Goal: Information Seeking & Learning: Learn about a topic

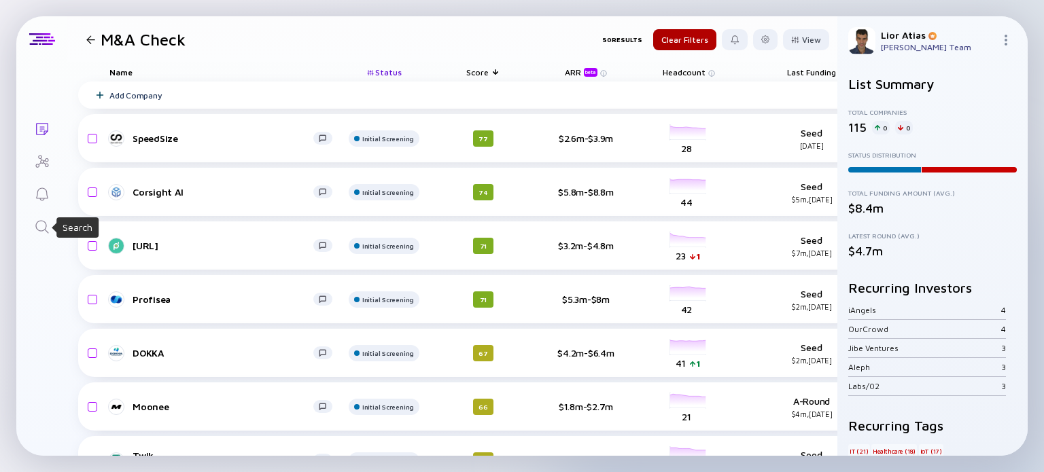
click at [36, 231] on icon "Search" at bounding box center [42, 227] width 16 height 16
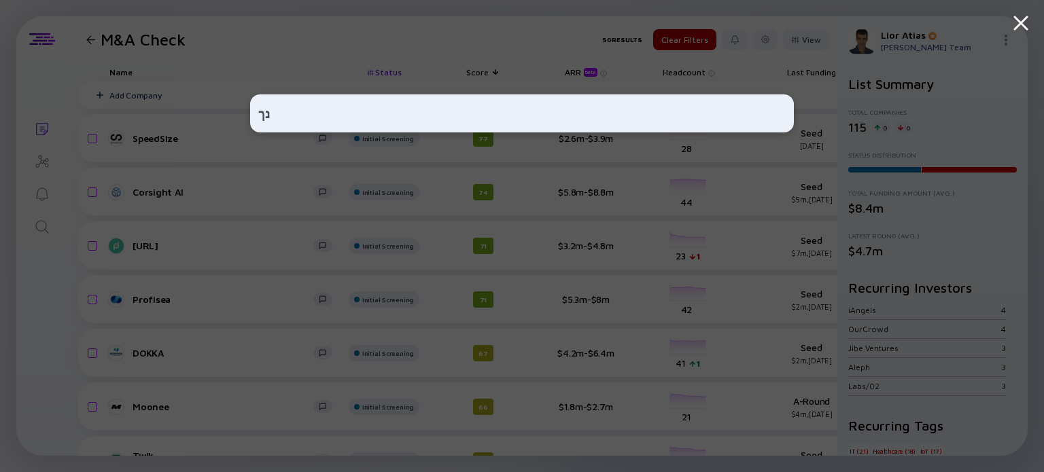
type input "נ"
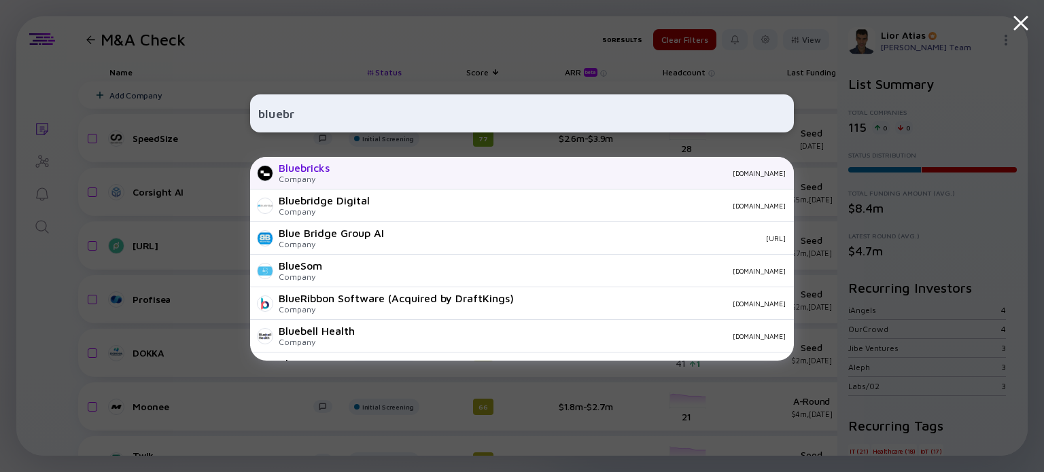
type input "bluebr"
click at [376, 168] on div "Bluebricks Company bluebricks.co" at bounding box center [522, 173] width 544 height 33
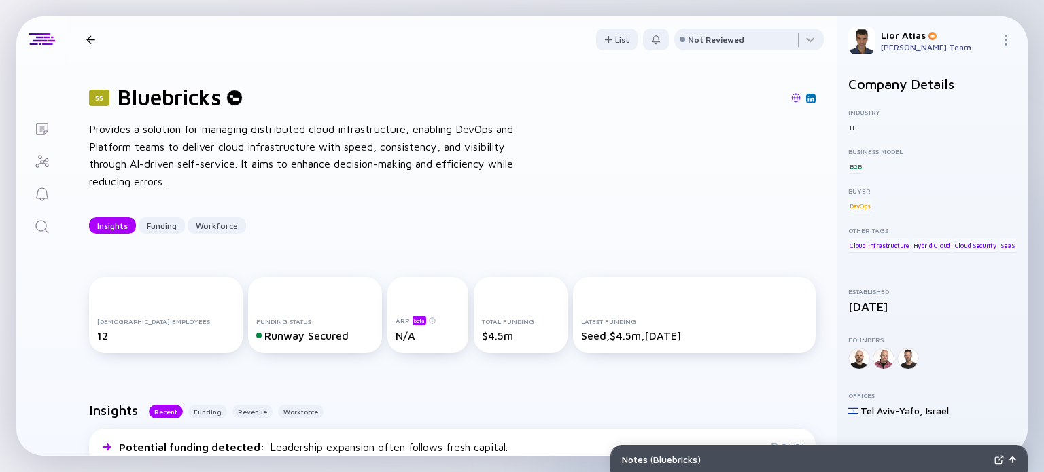
click at [167, 160] on div "Provides a solution for managing distributed cloud infrastructure, enabling Dev…" at bounding box center [306, 155] width 435 height 69
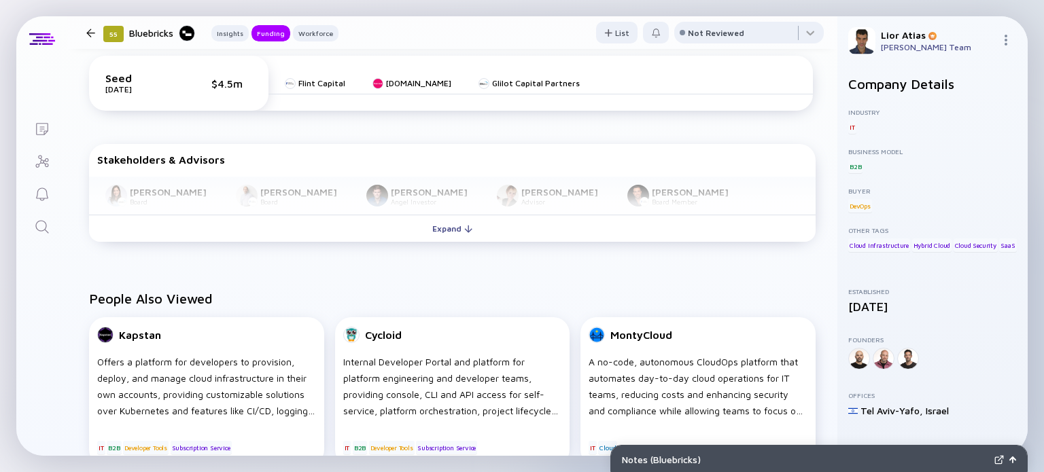
scroll to position [573, 0]
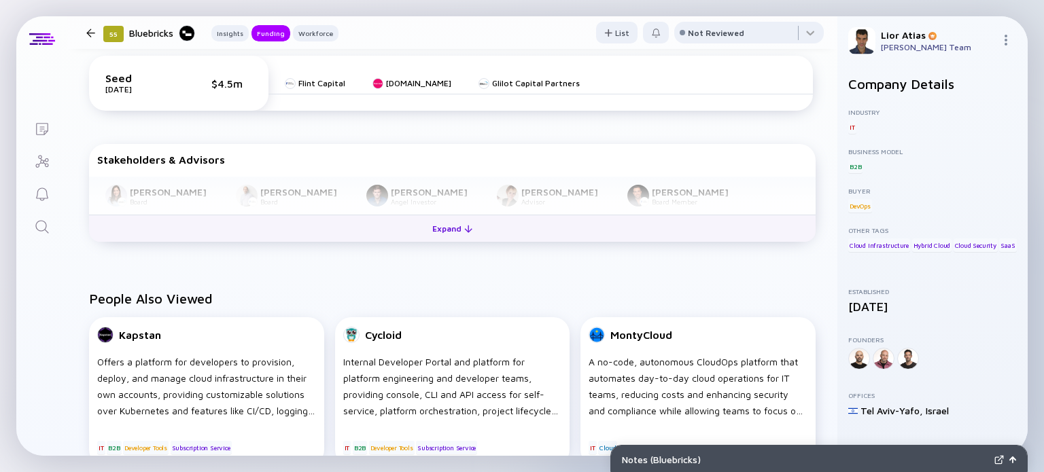
click at [469, 222] on div "Expand" at bounding box center [452, 228] width 56 height 21
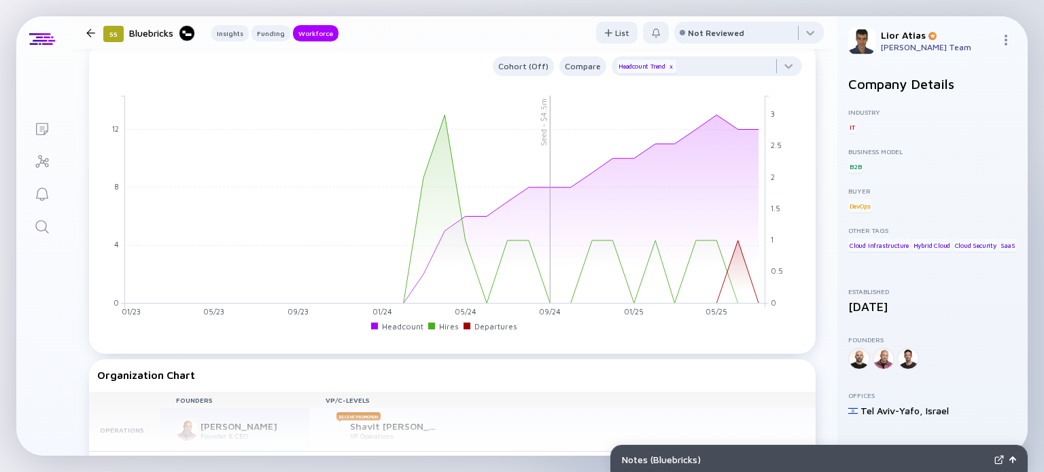
scroll to position [1122, 0]
click at [63, 323] on div "Lists 55 Bluebricks Insights Funding Workforce List Not Reviewed 55 Bluebricks …" at bounding box center [521, 236] width 1011 height 440
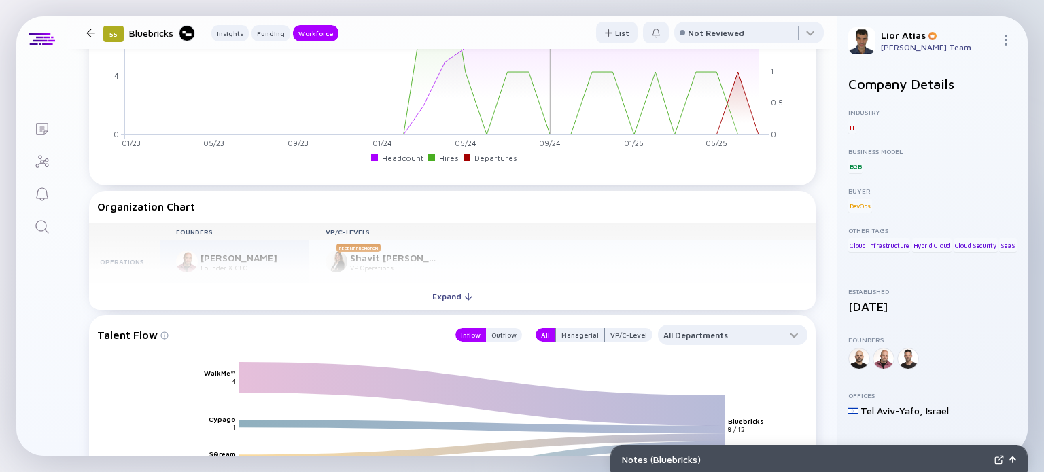
scroll to position [1305, 0]
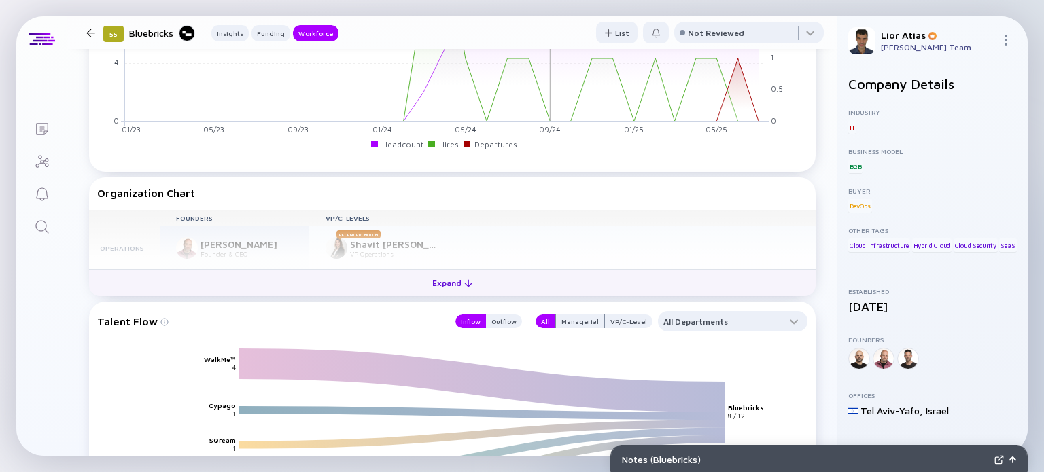
click at [450, 294] on button "Expand" at bounding box center [452, 282] width 726 height 27
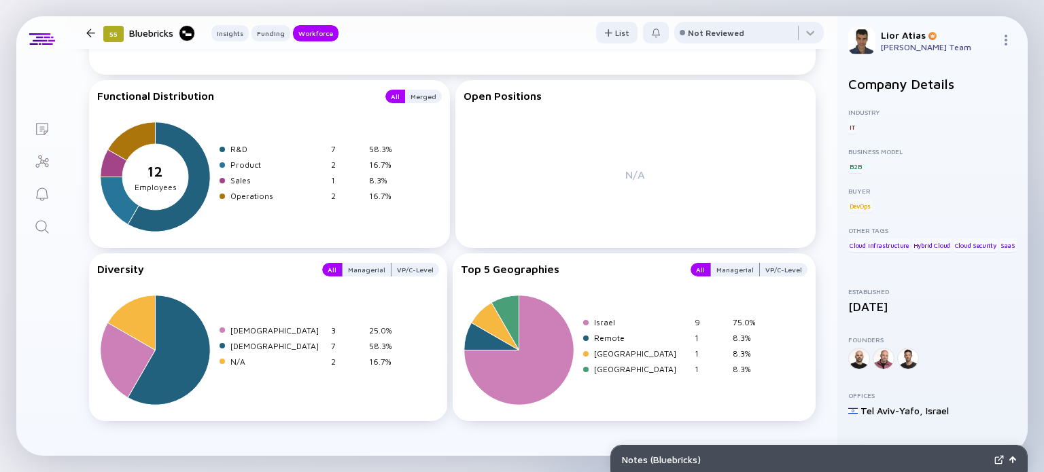
scroll to position [1864, 0]
